Goal: Information Seeking & Learning: Learn about a topic

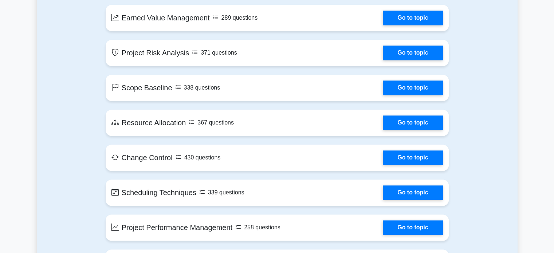
scroll to position [1093, 0]
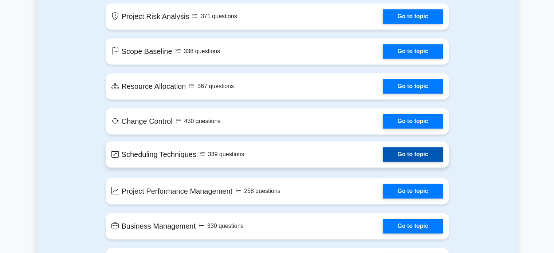
click at [430, 158] on link "Go to topic" at bounding box center [413, 154] width 60 height 15
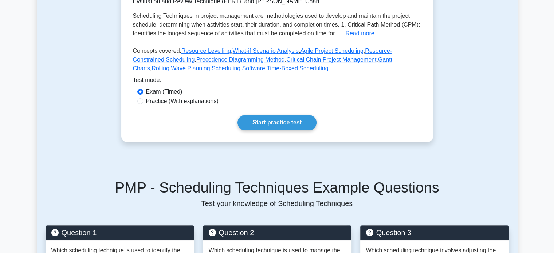
scroll to position [182, 0]
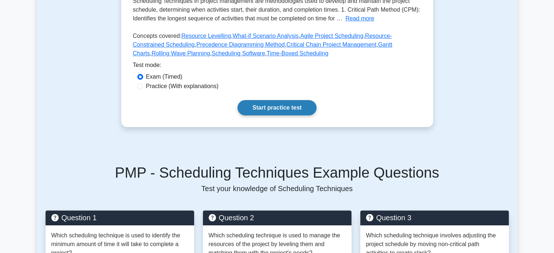
click at [280, 109] on link "Start practice test" at bounding box center [277, 107] width 79 height 15
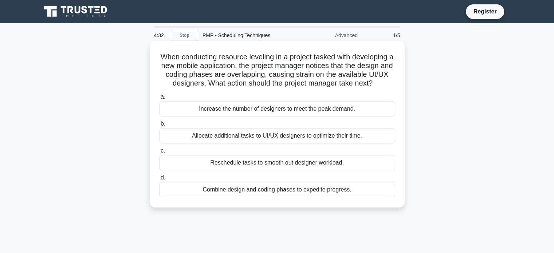
click at [252, 109] on div "Increase the number of designers to meet the peak demand." at bounding box center [277, 108] width 236 height 15
click at [159, 99] on input "a. Increase the number of designers to meet the peak demand." at bounding box center [159, 97] width 0 height 5
